Goal: Task Accomplishment & Management: Manage account settings

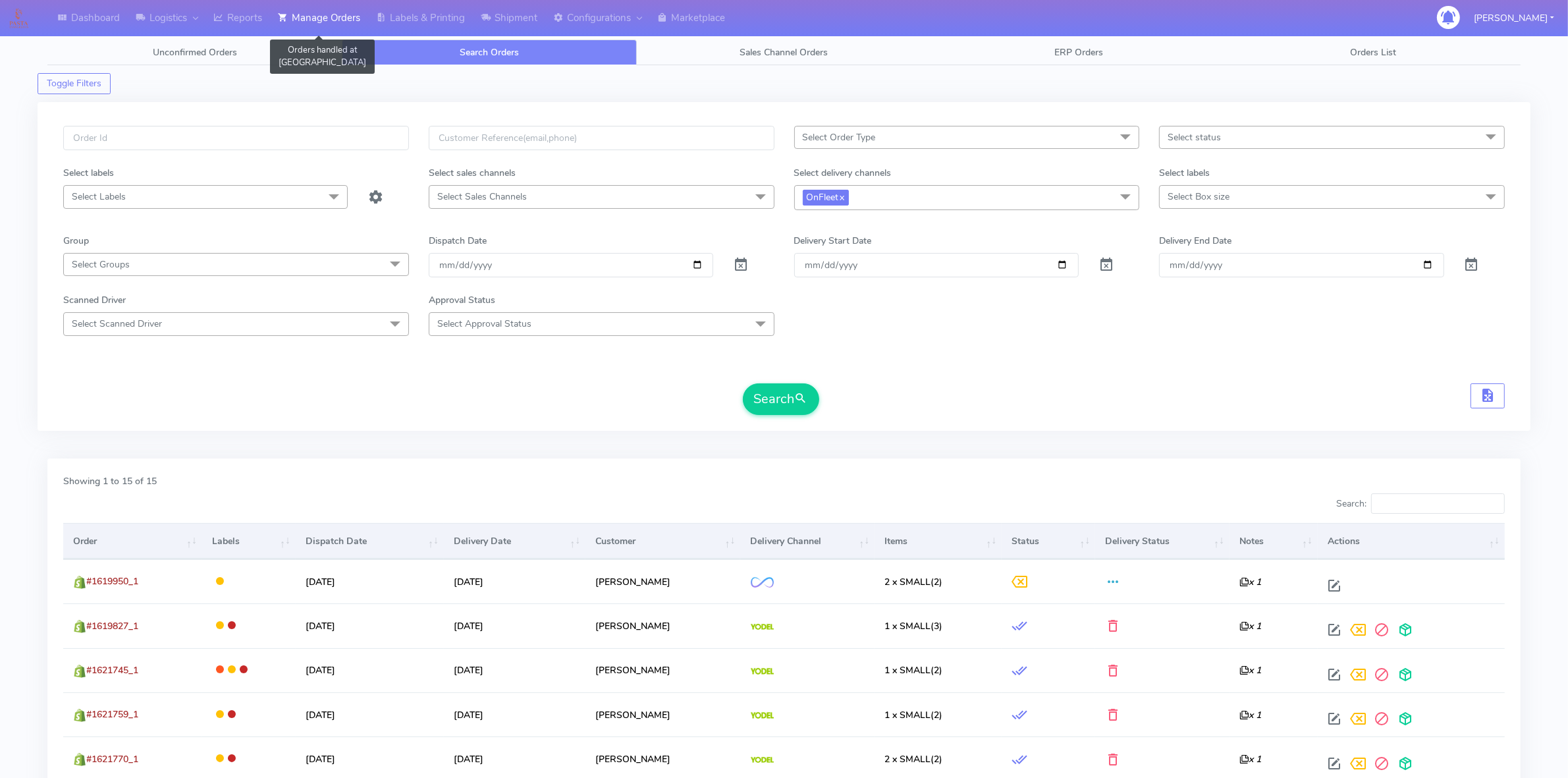
click at [321, 23] on link "Manage Orders" at bounding box center [319, 18] width 98 height 36
click at [281, 54] on link "Unconfirmed Orders" at bounding box center [195, 52] width 294 height 25
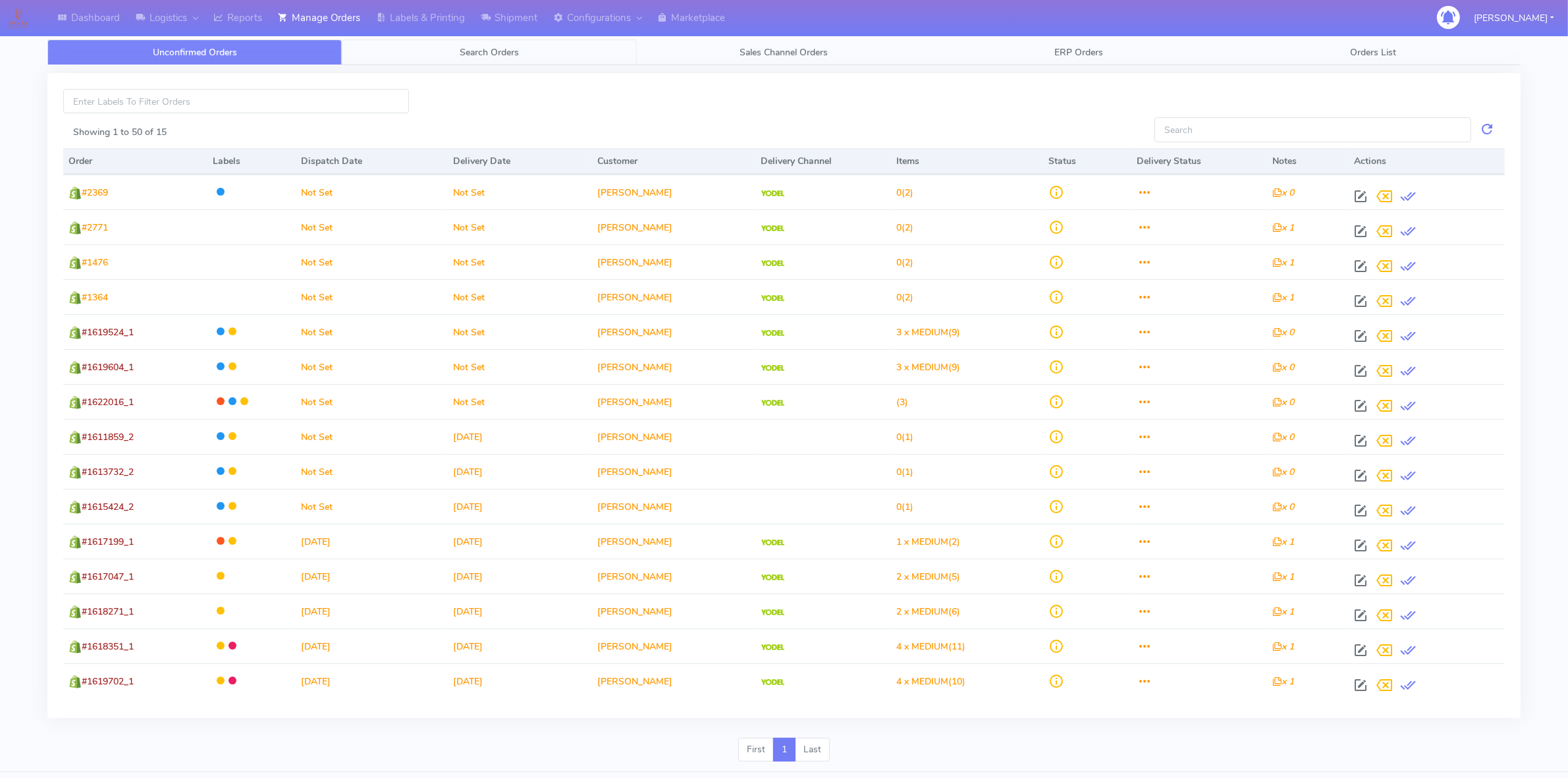
click at [397, 47] on link "Search Orders" at bounding box center [489, 52] width 294 height 25
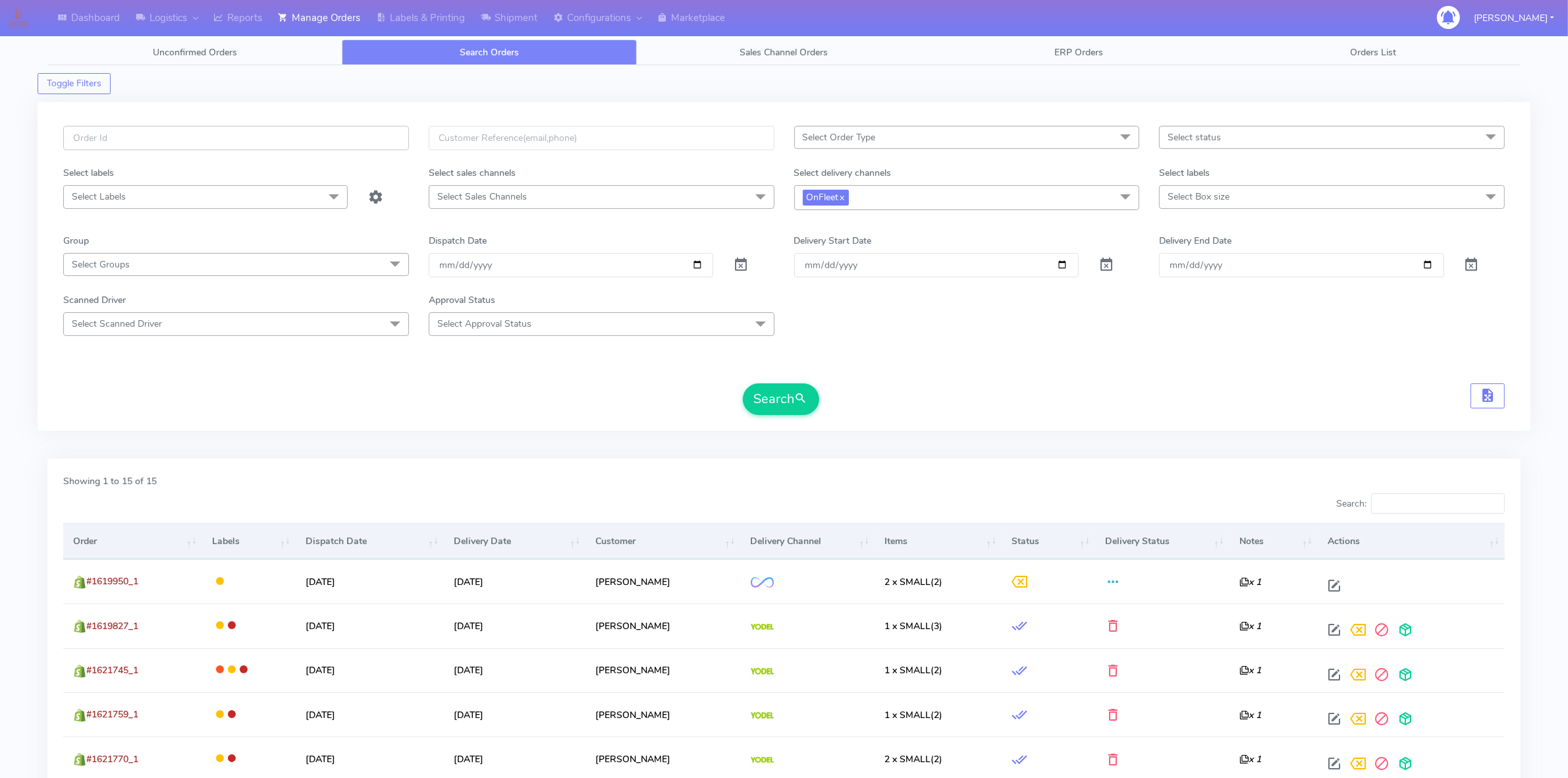
click at [219, 139] on input "text" at bounding box center [236, 138] width 346 height 24
click at [740, 266] on span at bounding box center [741, 268] width 16 height 12
click at [1011, 206] on span "OnFleet x" at bounding box center [967, 197] width 346 height 24
click at [831, 303] on li "OnFleet" at bounding box center [967, 310] width 345 height 22
checkbox input "false"
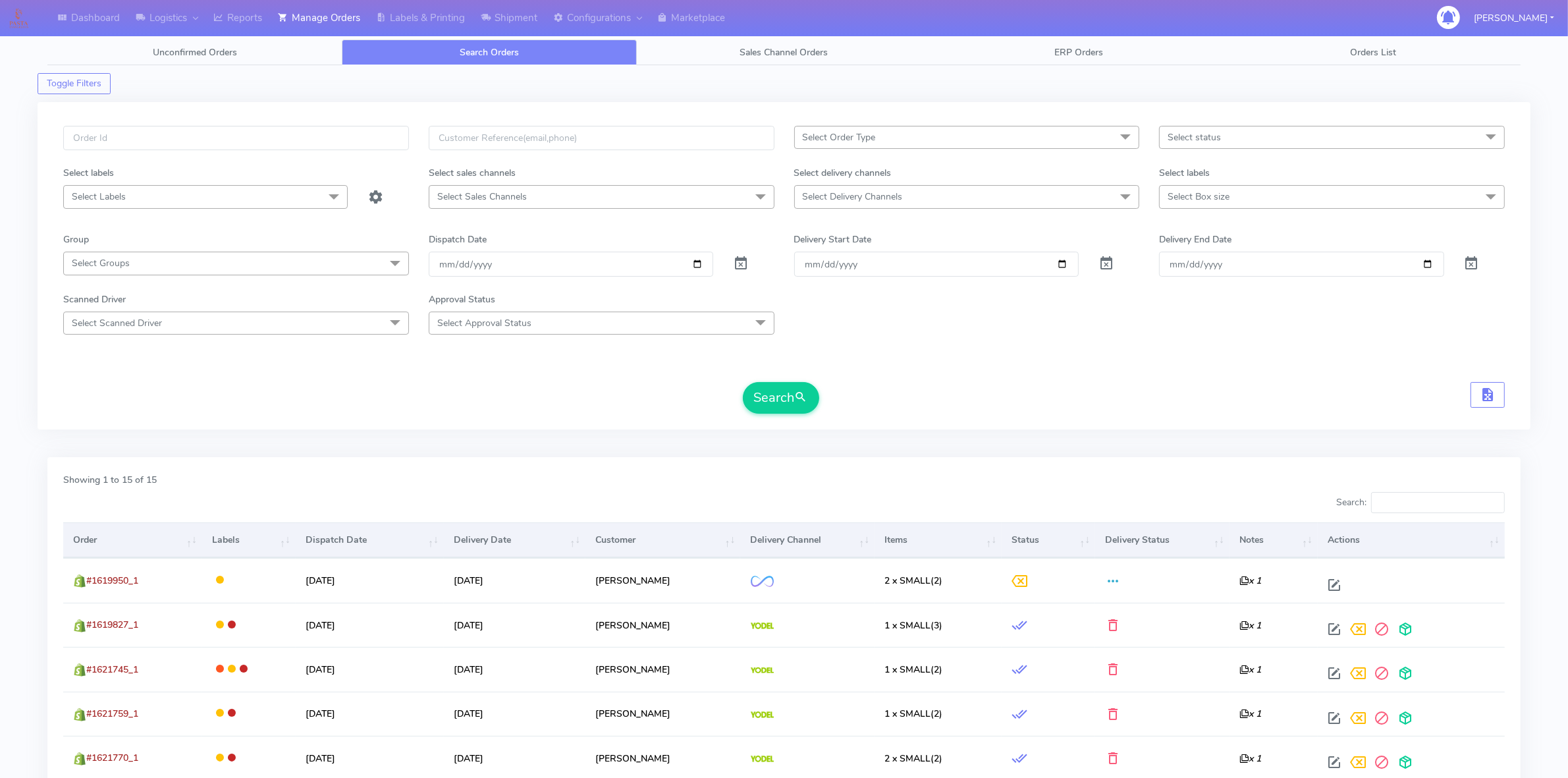
click at [487, 395] on div "Search" at bounding box center [784, 398] width 1442 height 32
click at [406, 26] on link "Labels & Printing" at bounding box center [420, 18] width 105 height 36
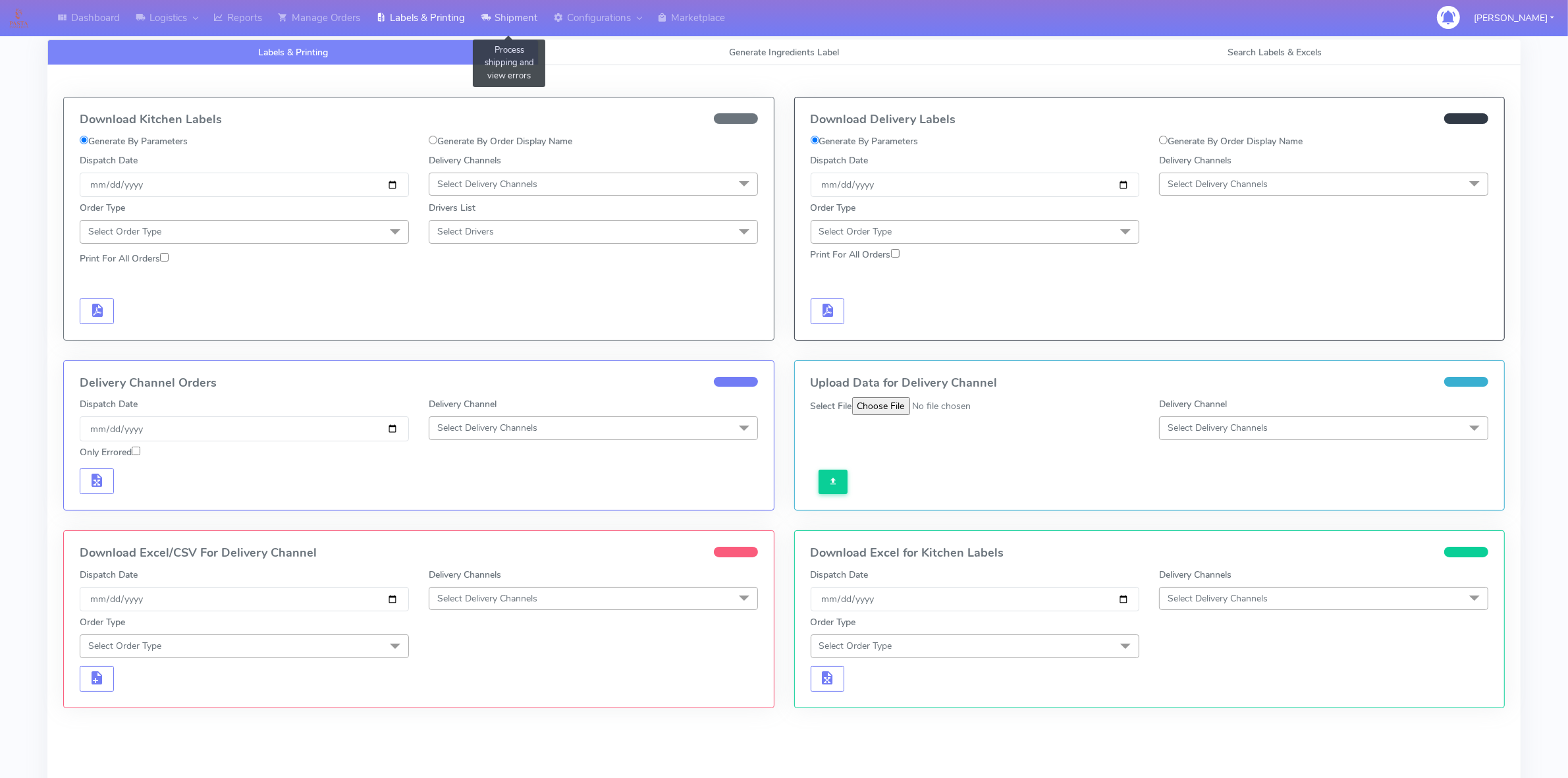
click at [515, 28] on link "Shipment" at bounding box center [508, 18] width 72 height 36
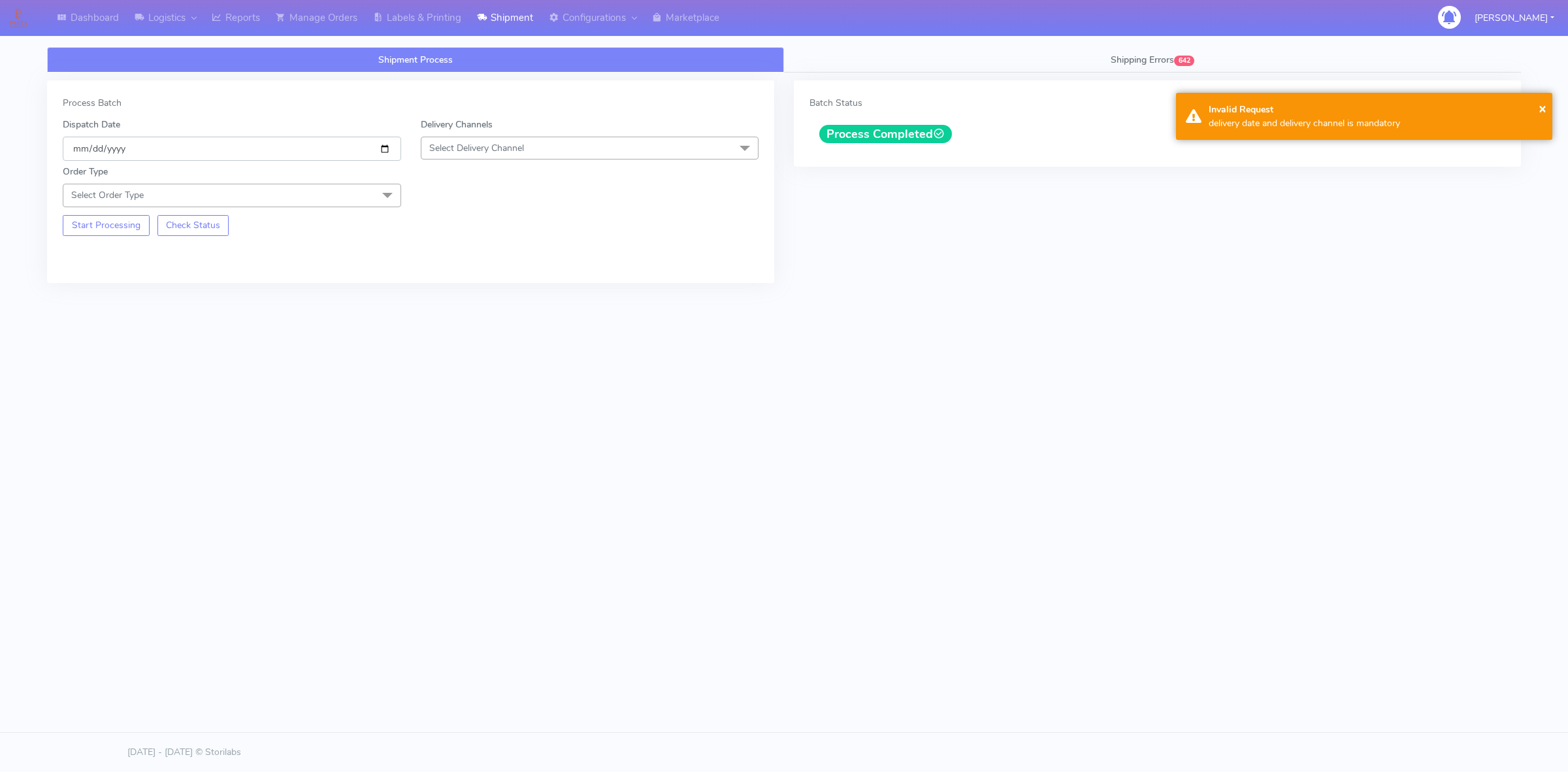
click at [382, 152] on input "[DATE]" at bounding box center [232, 148] width 338 height 24
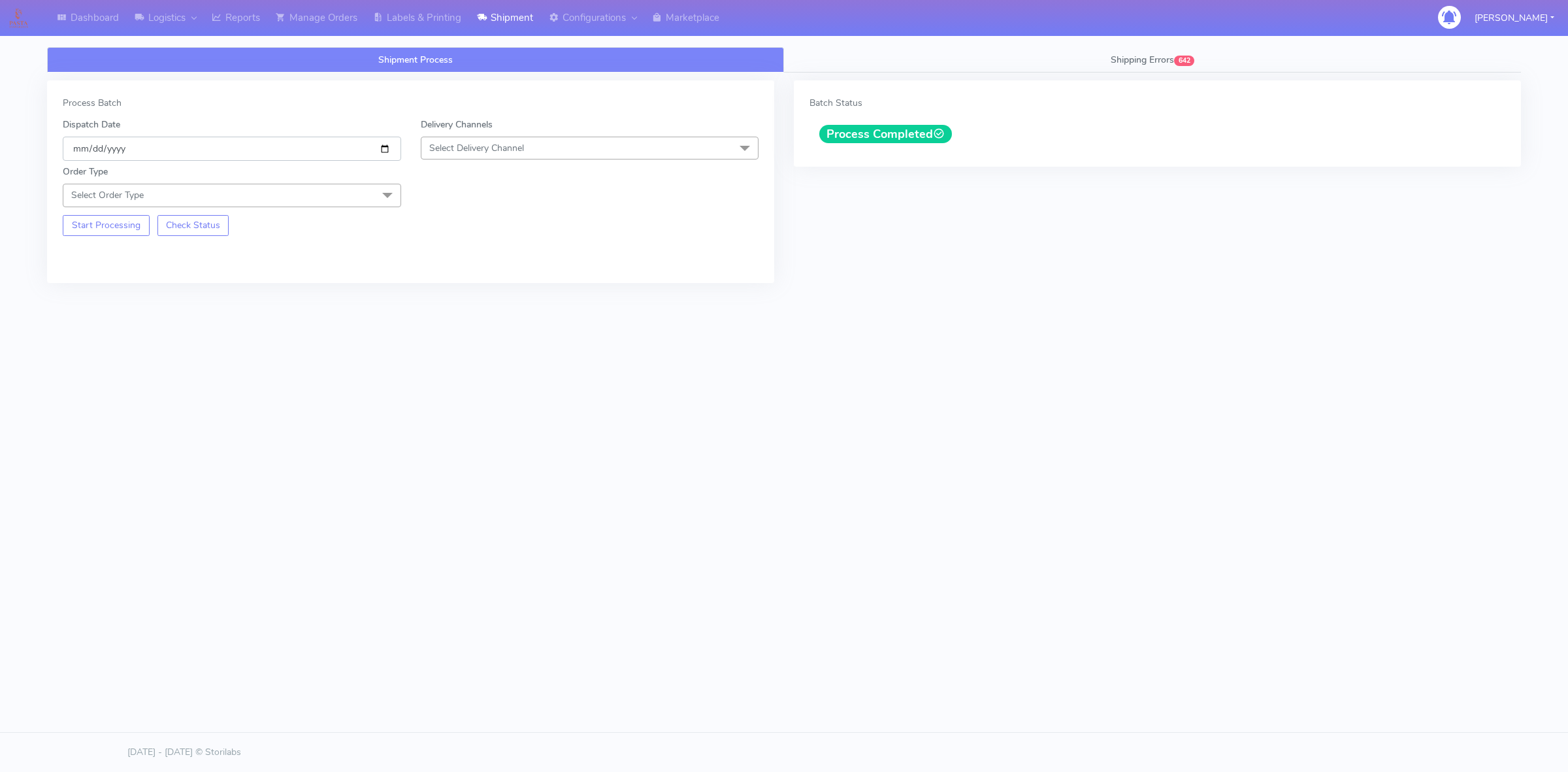
type input "[DATE]"
click at [553, 152] on span "Select Delivery Channel" at bounding box center [590, 148] width 338 height 23
click at [481, 230] on div "OnFleet" at bounding box center [590, 230] width 324 height 14
click at [366, 201] on span "Select Order Type" at bounding box center [232, 195] width 338 height 23
click at [92, 257] on div "Meal" at bounding box center [231, 257] width 324 height 14
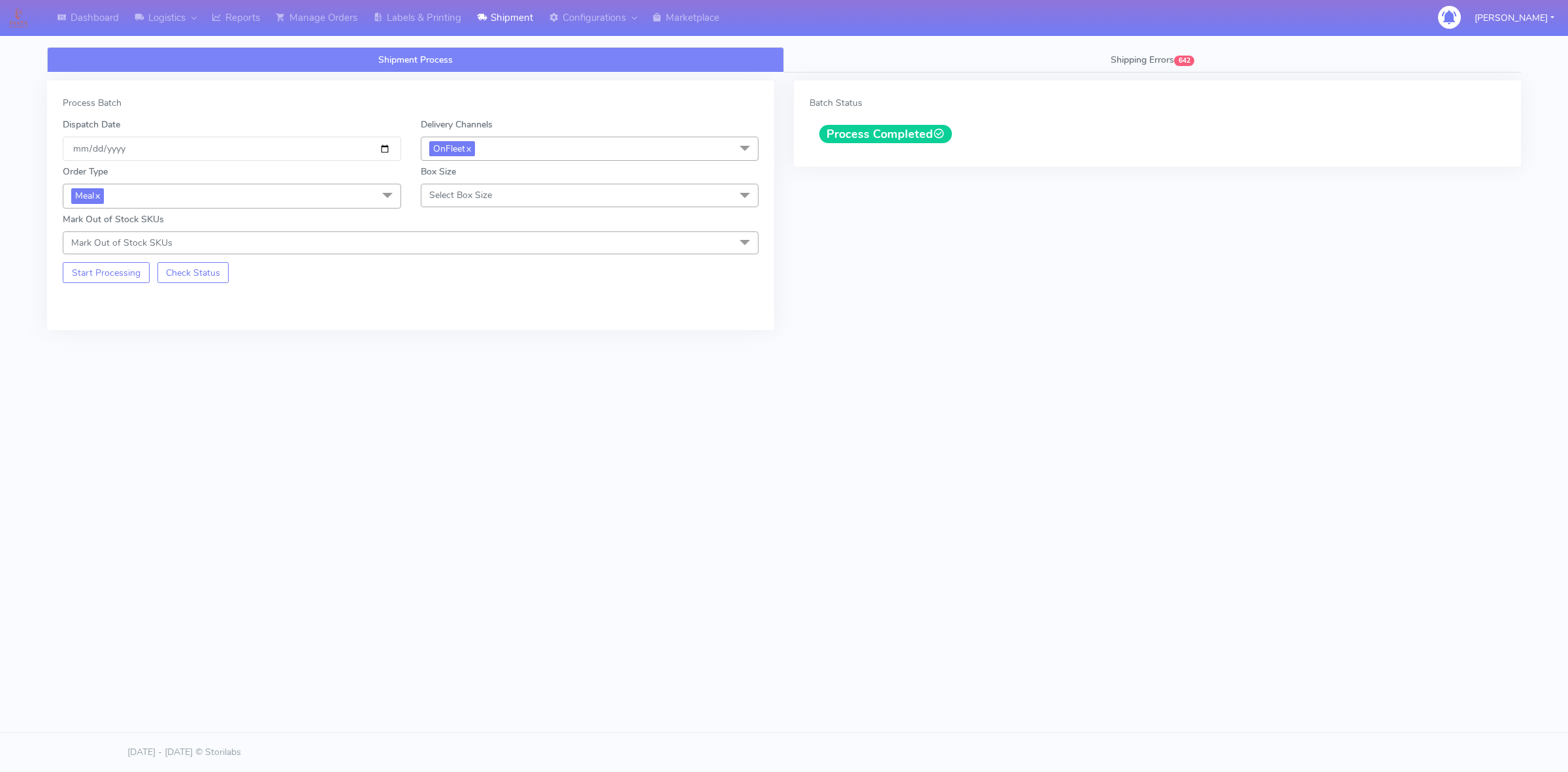
click at [464, 194] on span "Select Box Size" at bounding box center [461, 195] width 63 height 12
click at [446, 255] on div "Small" at bounding box center [590, 257] width 324 height 14
click at [129, 276] on button "Start Processing" at bounding box center [106, 272] width 87 height 21
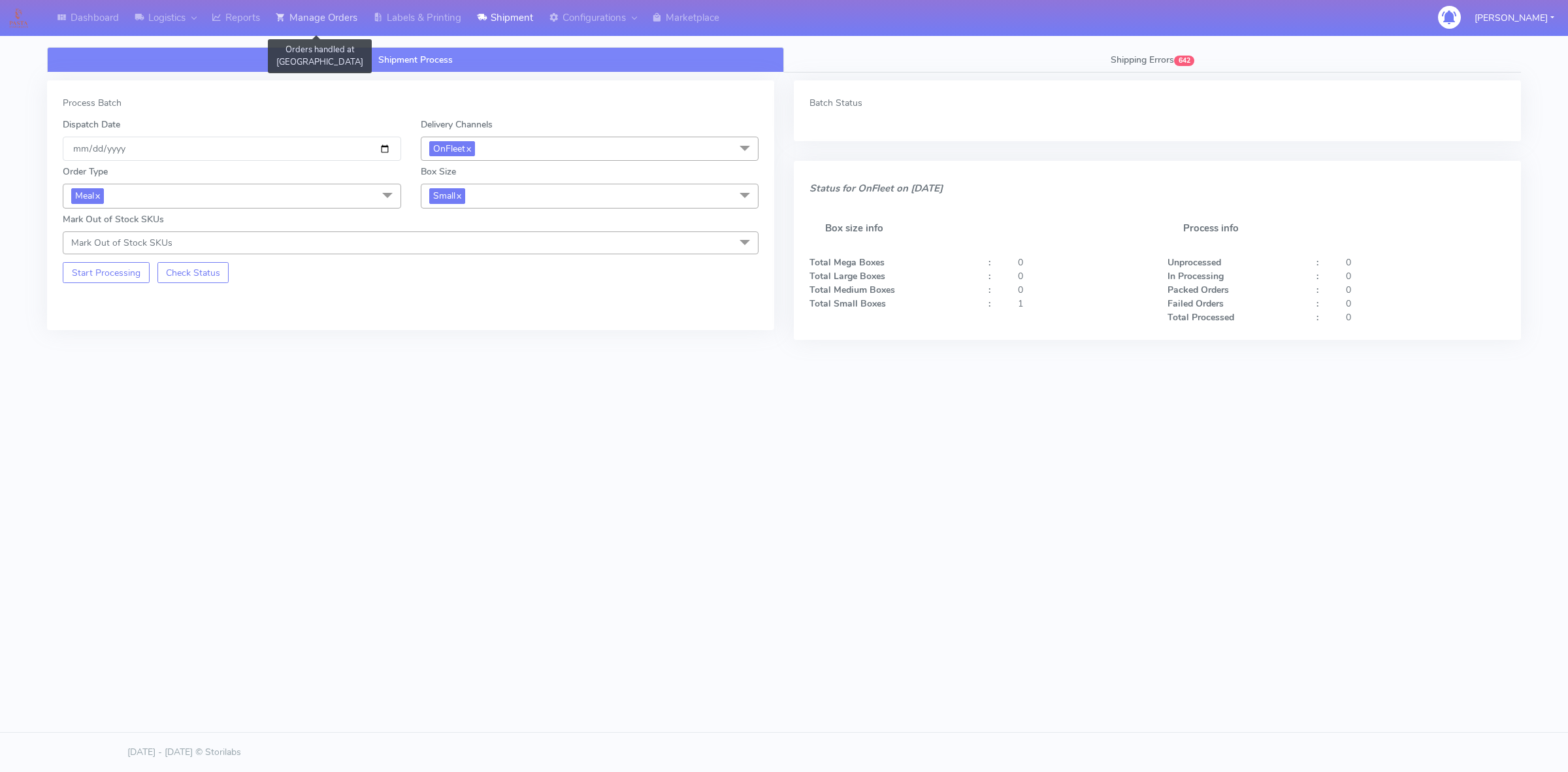
click at [311, 20] on link "Manage Orders" at bounding box center [317, 18] width 98 height 36
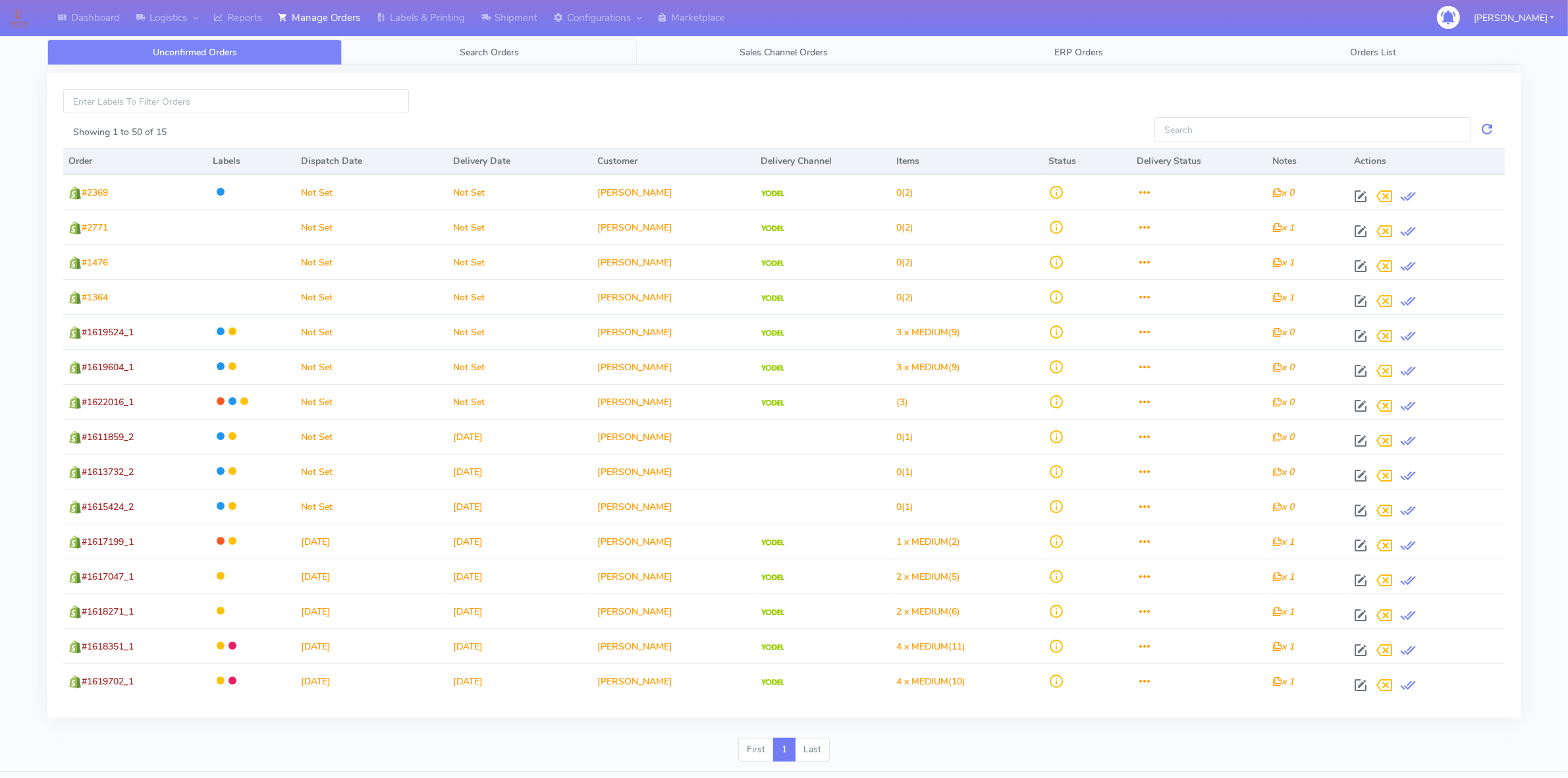
click at [429, 54] on link "Search Orders" at bounding box center [489, 52] width 294 height 25
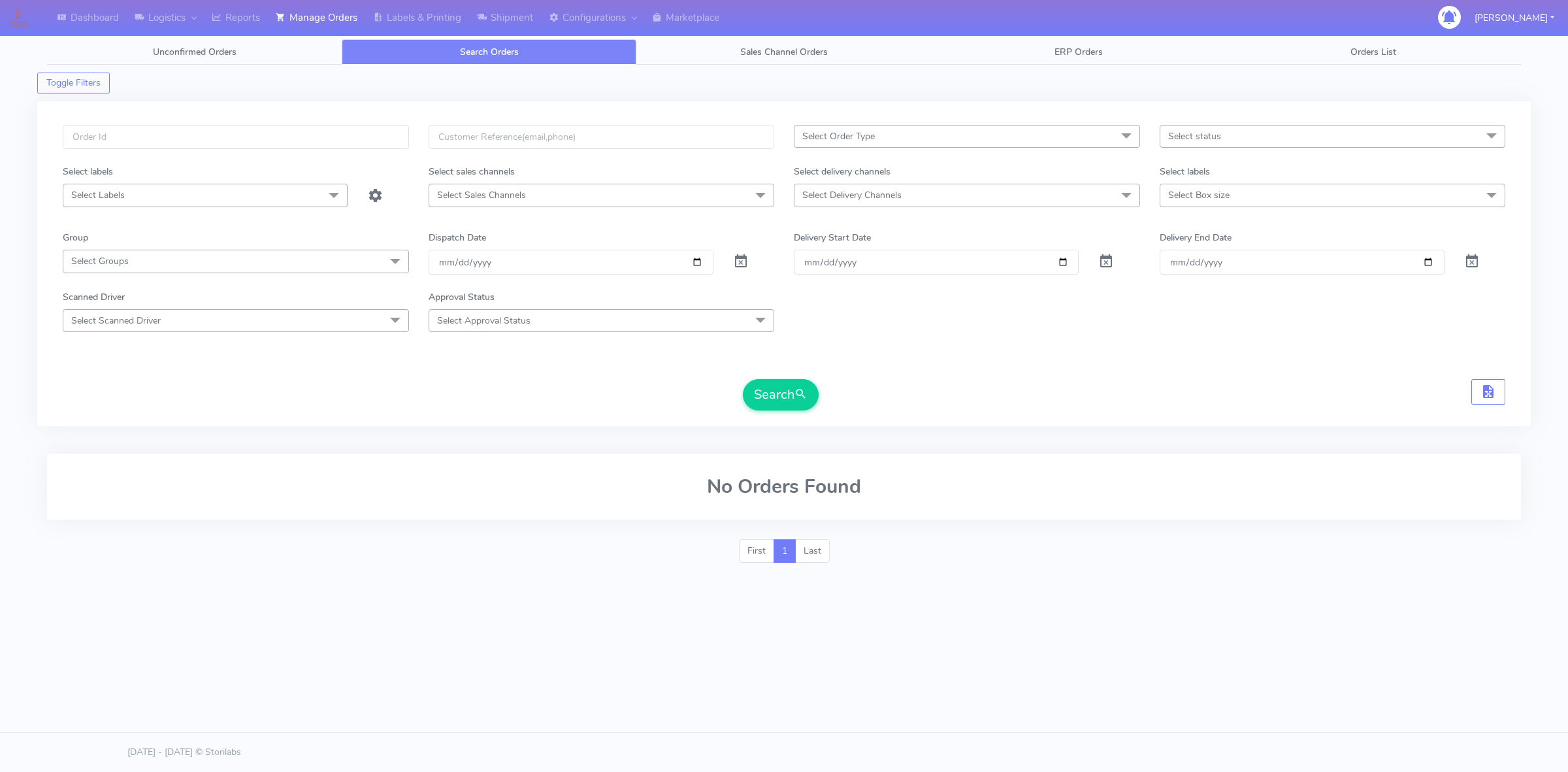
click at [736, 259] on span at bounding box center [740, 264] width 16 height 12
click at [297, 141] on input "text" at bounding box center [235, 137] width 346 height 24
type input "#1621389_1"
click at [742, 379] on button "Search" at bounding box center [780, 395] width 76 height 31
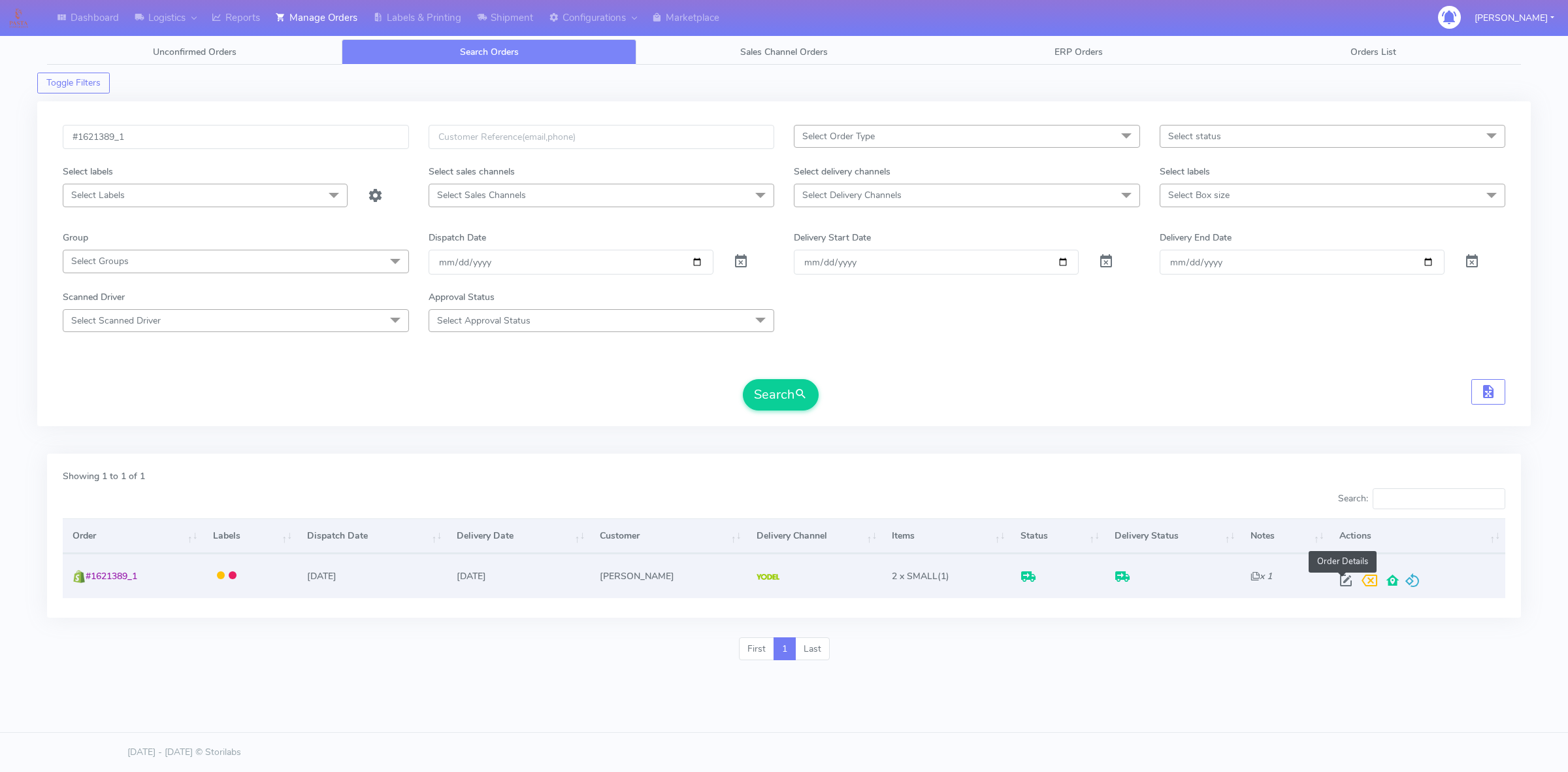
click at [1336, 577] on span at bounding box center [1346, 583] width 23 height 12
select select "5"
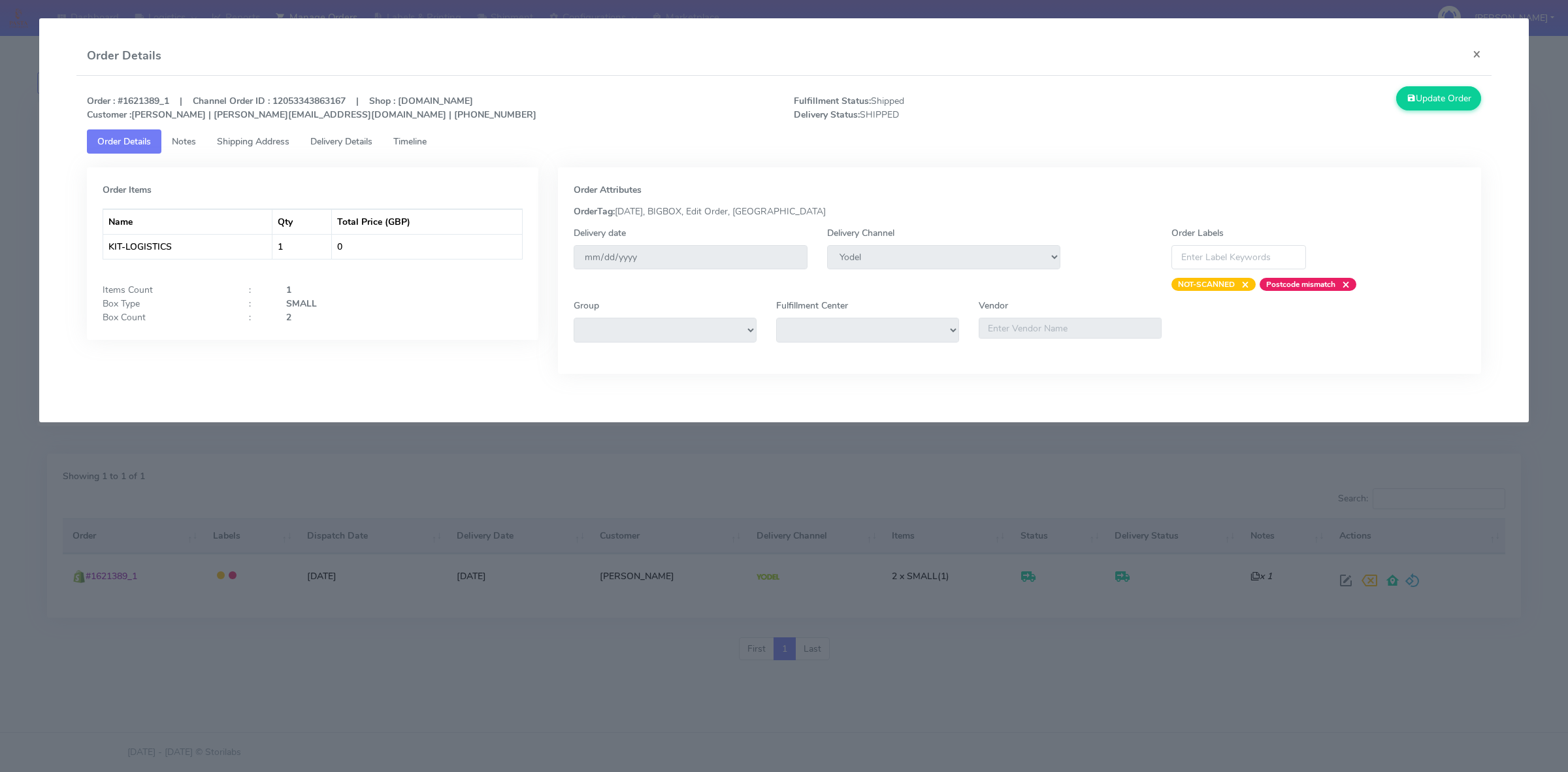
click at [268, 143] on span "Shipping Address" at bounding box center [253, 141] width 72 height 12
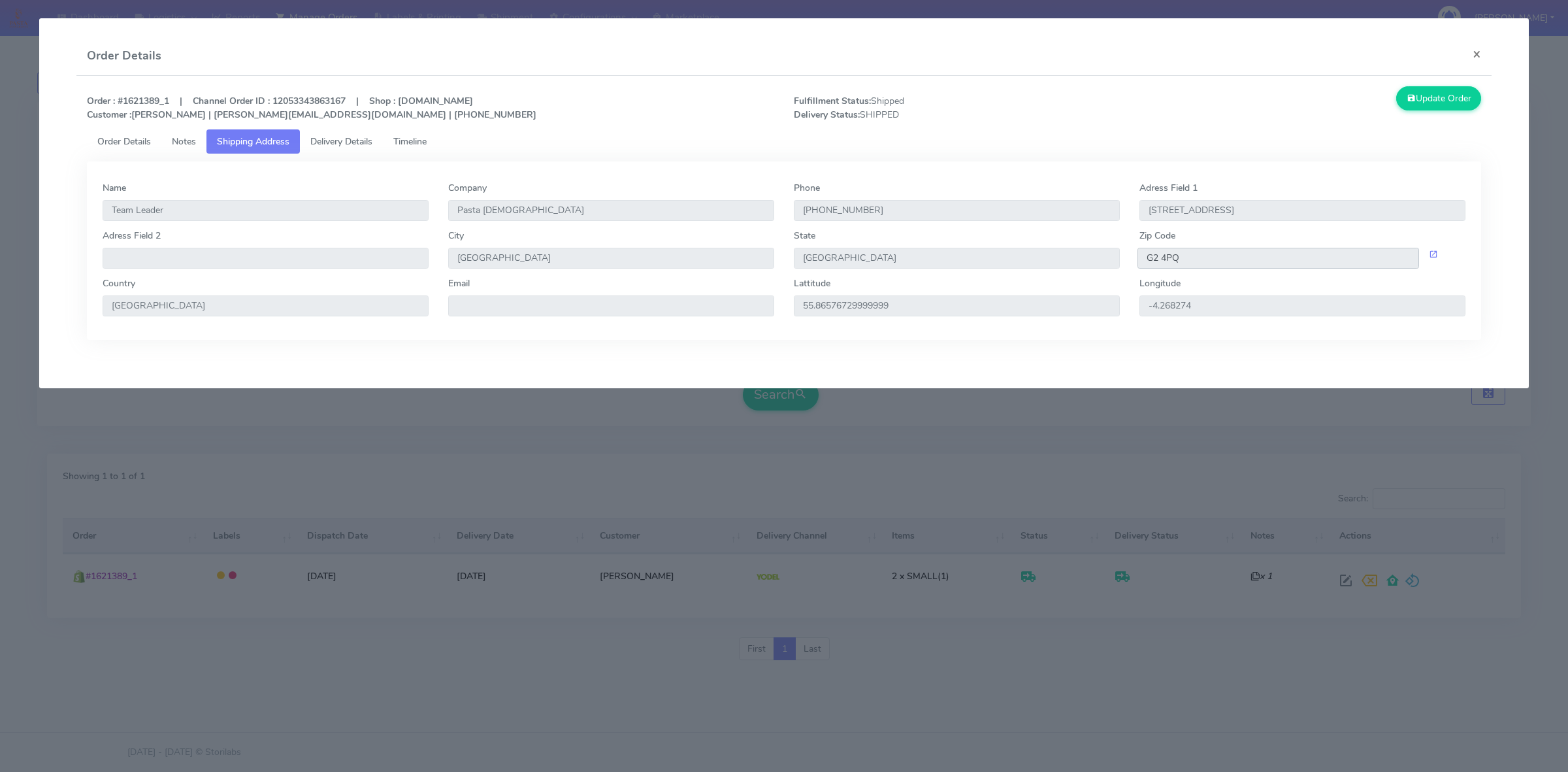
drag, startPoint x: 1170, startPoint y: 261, endPoint x: 1121, endPoint y: 265, distance: 49.2
click at [1124, 265] on div "Adress Field 2 City [GEOGRAPHIC_DATA] [GEOGRAPHIC_DATA] Zip Code G2 4PQ" at bounding box center [784, 253] width 1382 height 48
click at [361, 141] on span "Delivery Details" at bounding box center [341, 141] width 62 height 12
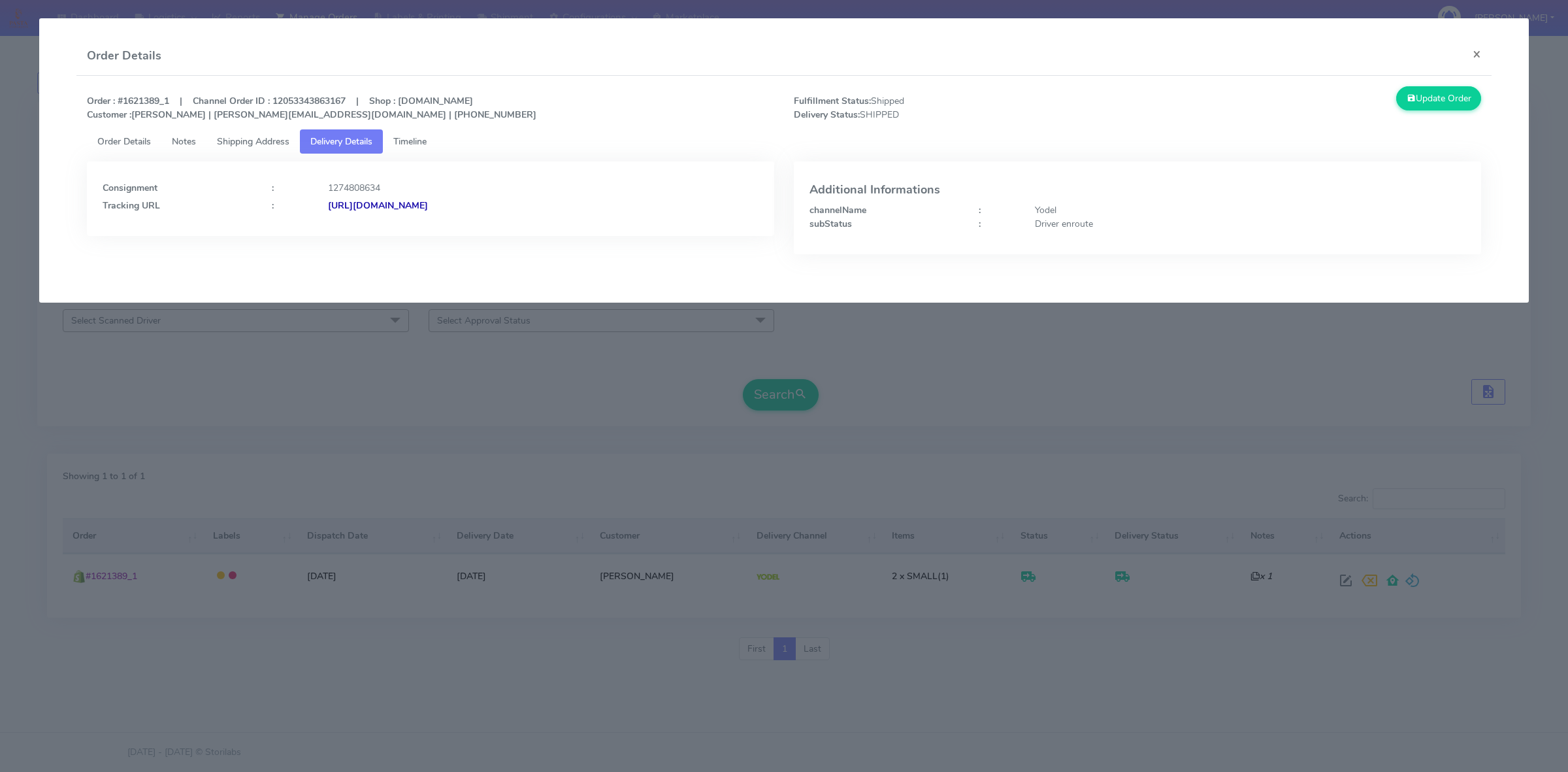
click at [428, 203] on strong "[URL][DOMAIN_NAME]" at bounding box center [378, 205] width 100 height 12
click at [1470, 50] on button "×" at bounding box center [1476, 54] width 29 height 35
